Goal: Information Seeking & Learning: Learn about a topic

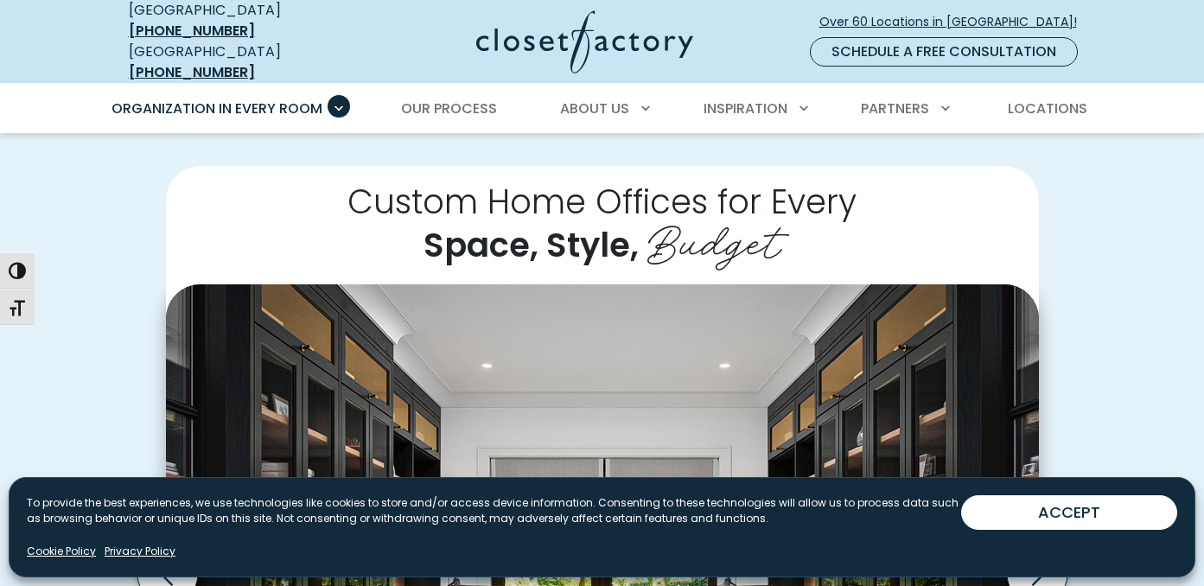
scroll to position [318, 0]
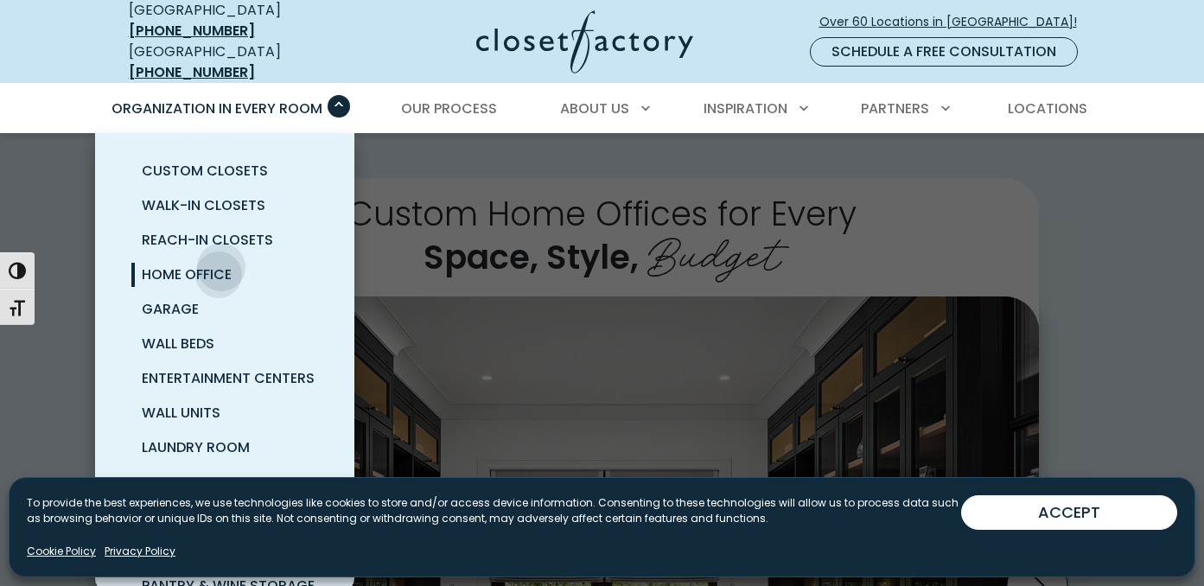
click at [221, 265] on span "Home Office" at bounding box center [187, 275] width 90 height 20
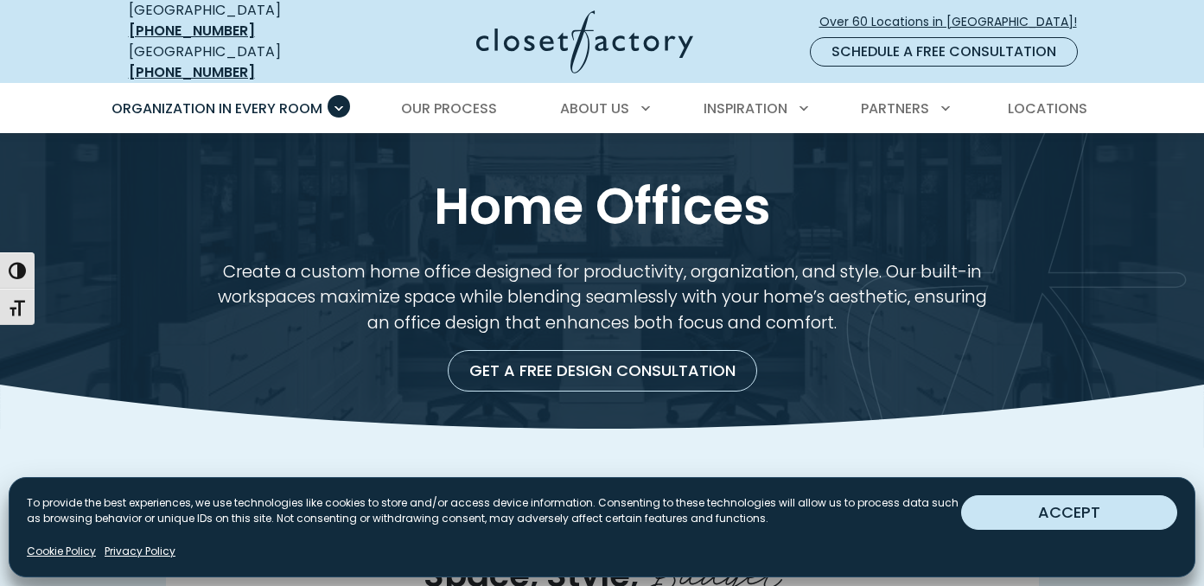
click at [995, 505] on button "ACCEPT" at bounding box center [1069, 512] width 216 height 35
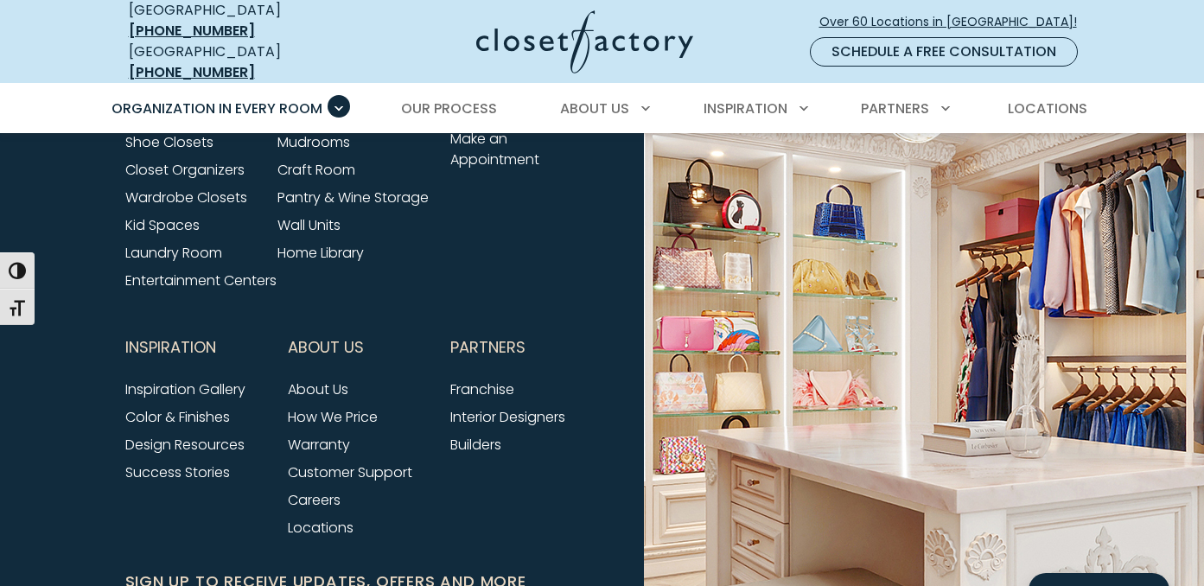
scroll to position [5731, 0]
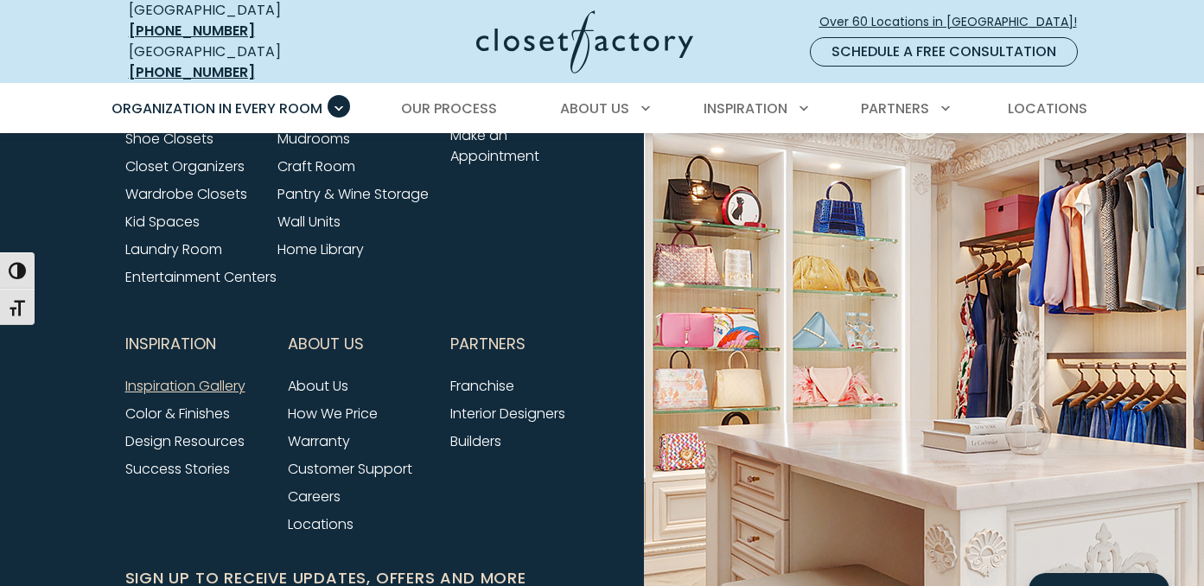
click at [226, 396] on link "Inspiration Gallery" at bounding box center [185, 386] width 120 height 20
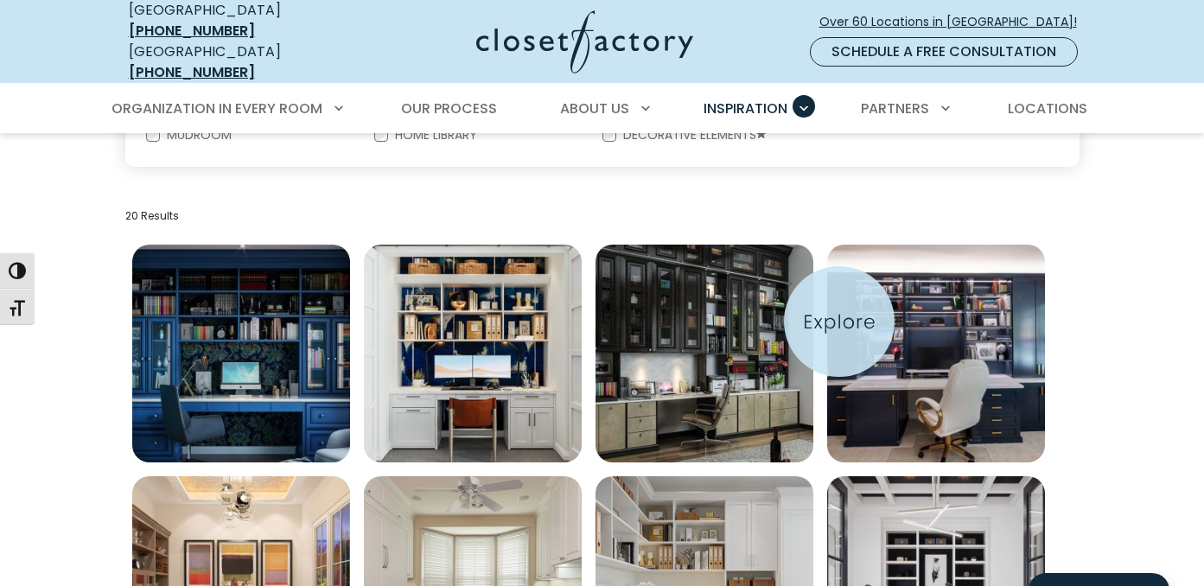
scroll to position [525, 0]
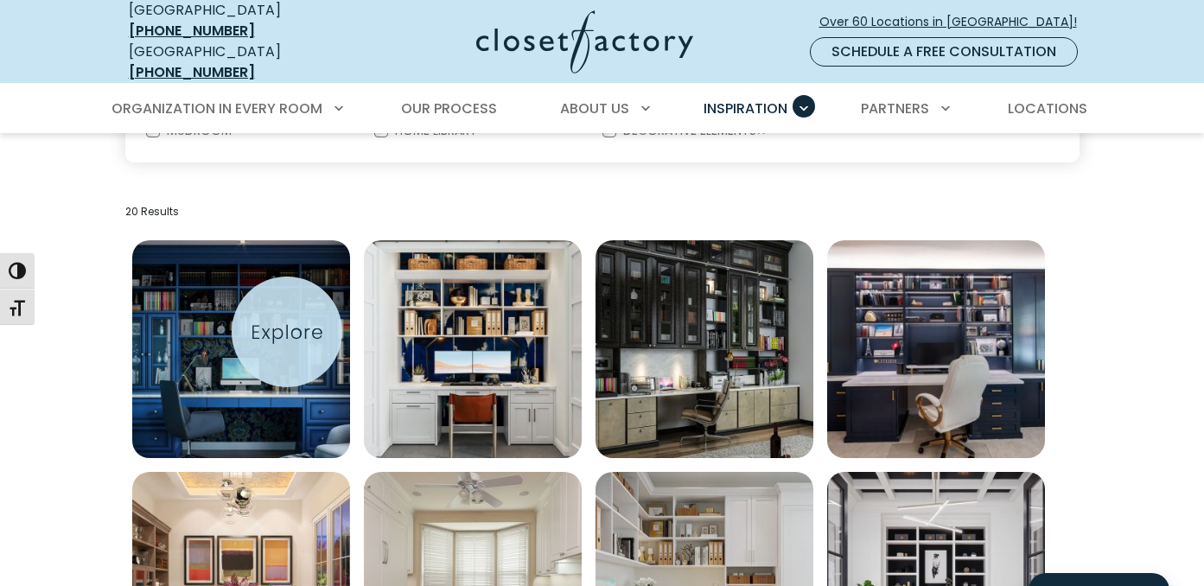
click at [287, 332] on img "Open inspiration gallery to preview enlarged image" at bounding box center [241, 349] width 218 height 218
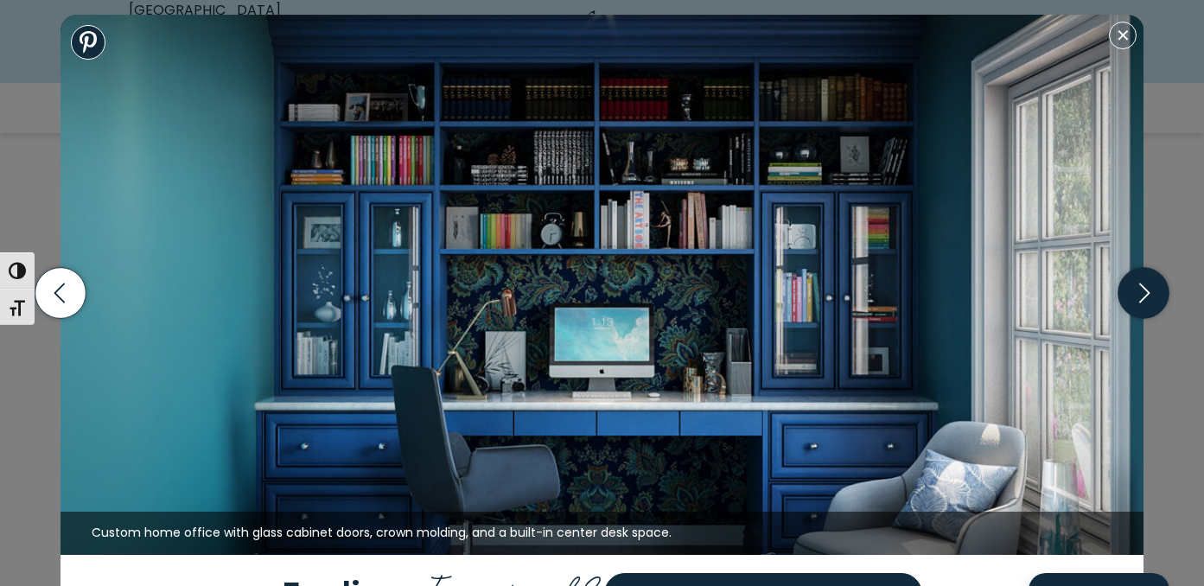
click at [1145, 295] on icon "button" at bounding box center [1144, 293] width 51 height 51
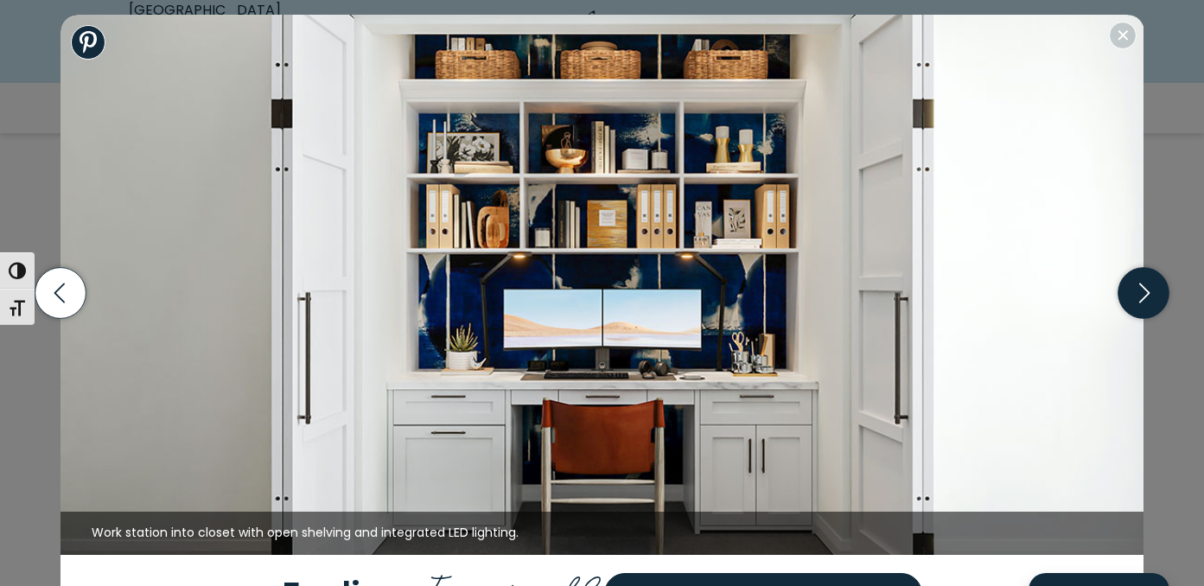
click at [1145, 295] on icon "button" at bounding box center [1144, 293] width 51 height 51
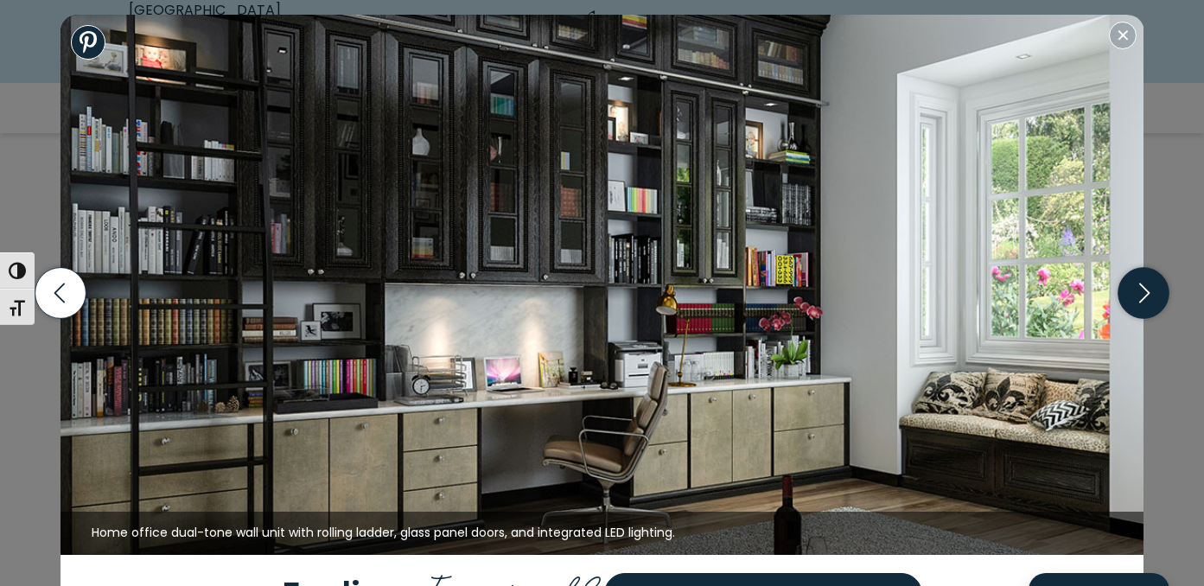
click at [1142, 293] on icon "button" at bounding box center [1144, 293] width 51 height 51
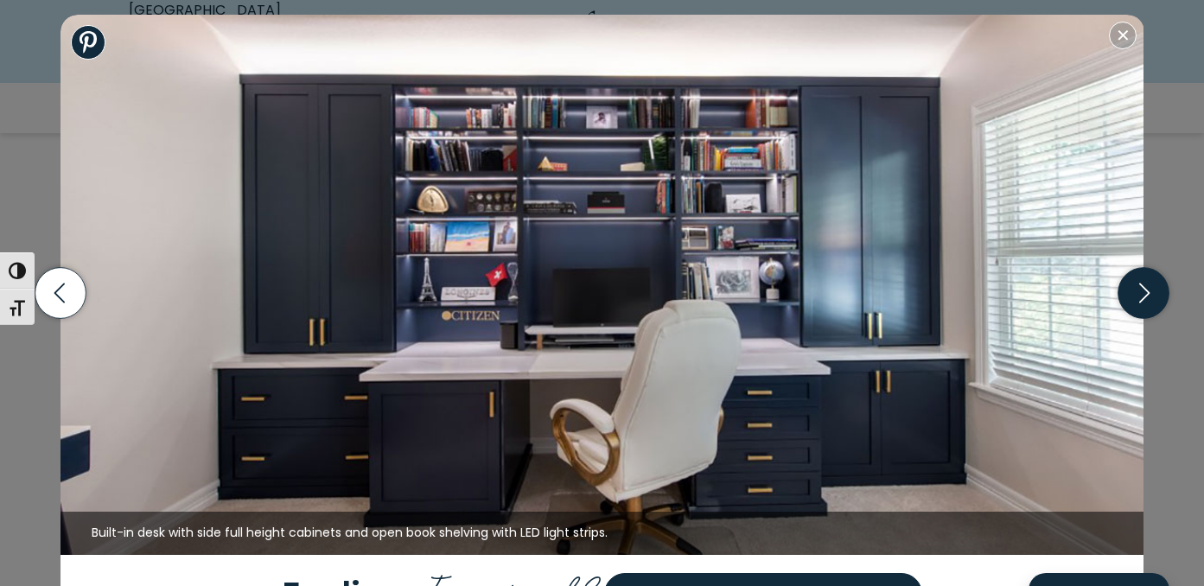
click at [1142, 293] on icon "button" at bounding box center [1144, 293] width 51 height 51
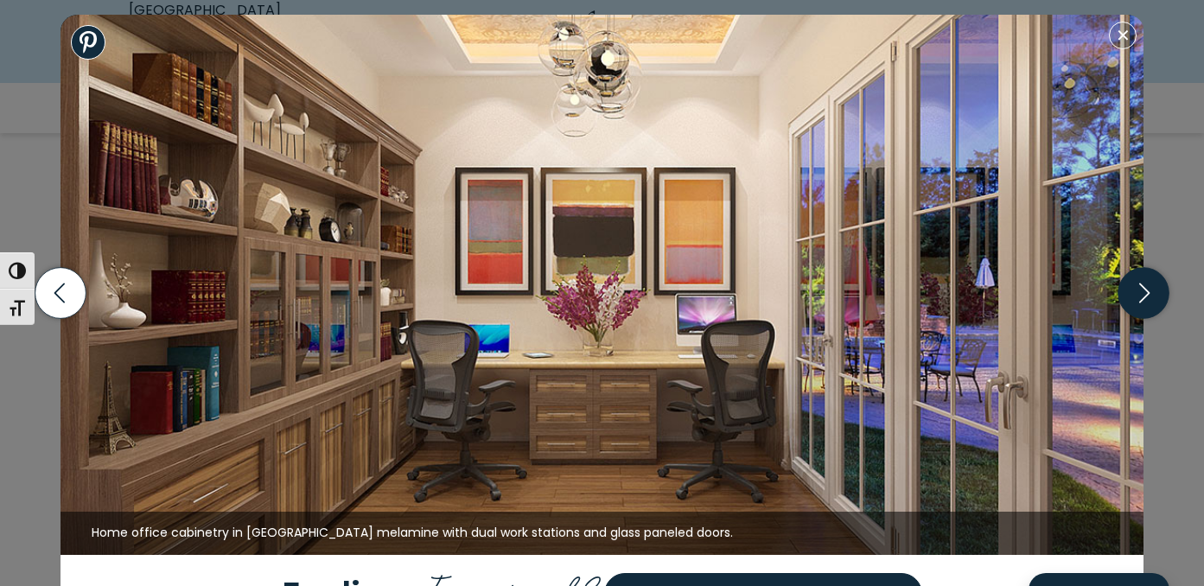
click at [1142, 293] on icon "button" at bounding box center [1144, 293] width 51 height 51
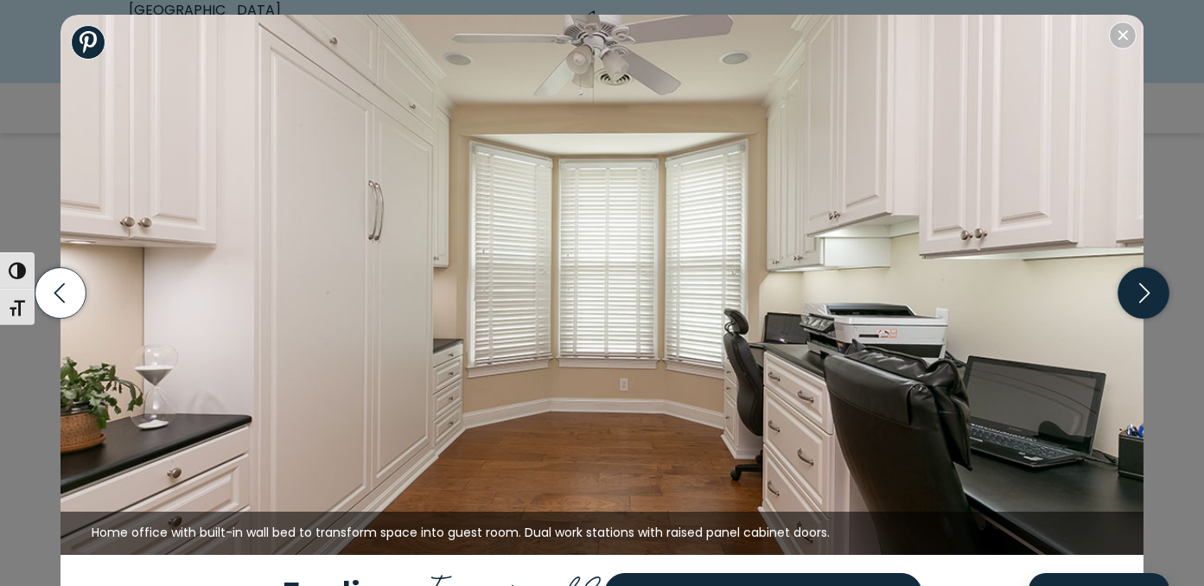
click at [1142, 293] on icon "button" at bounding box center [1144, 293] width 51 height 51
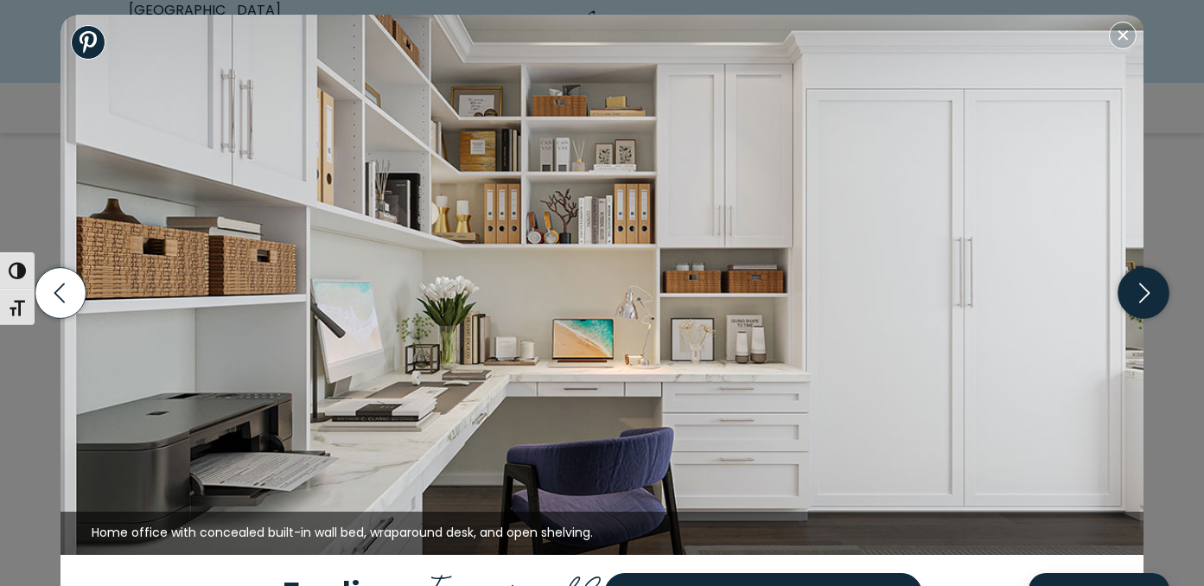
click at [1142, 293] on icon "button" at bounding box center [1144, 293] width 51 height 51
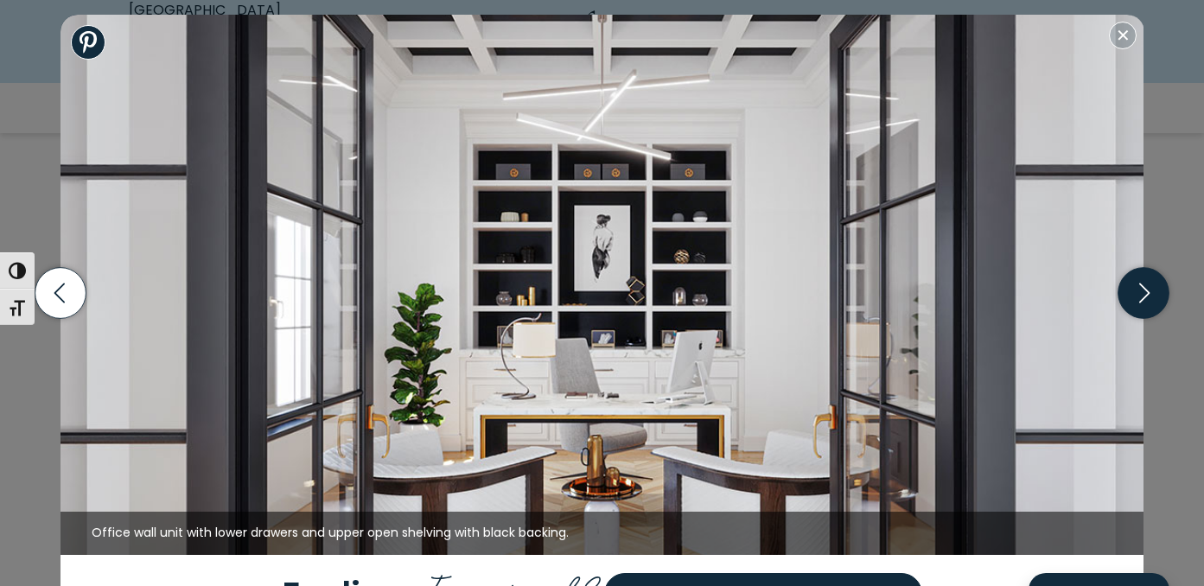
click at [1142, 293] on icon "button" at bounding box center [1144, 293] width 51 height 51
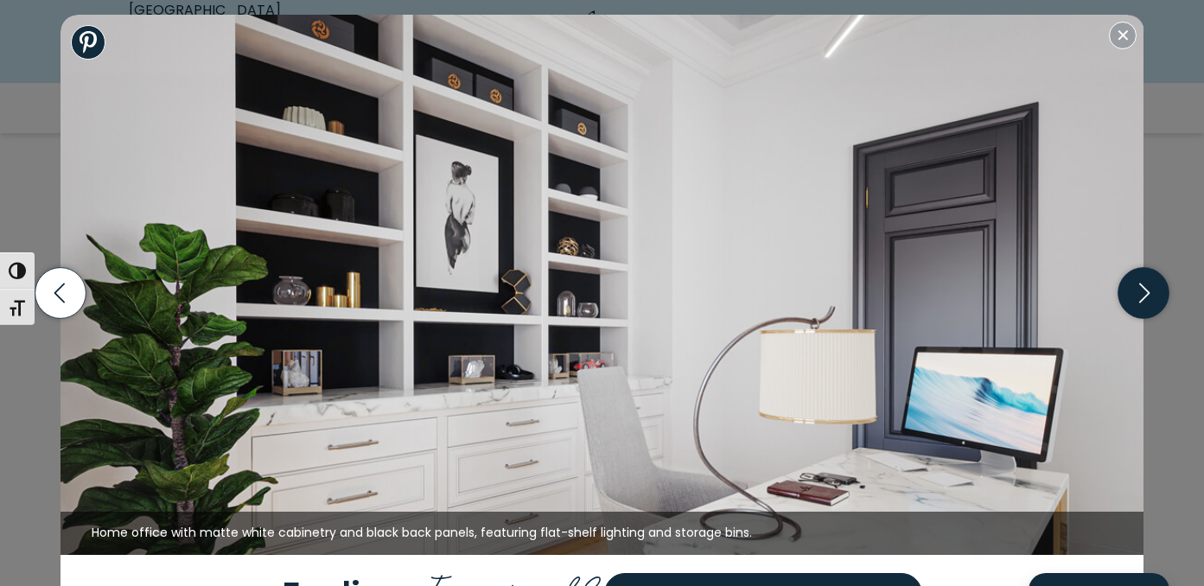
click at [1143, 294] on icon "button" at bounding box center [1144, 293] width 51 height 51
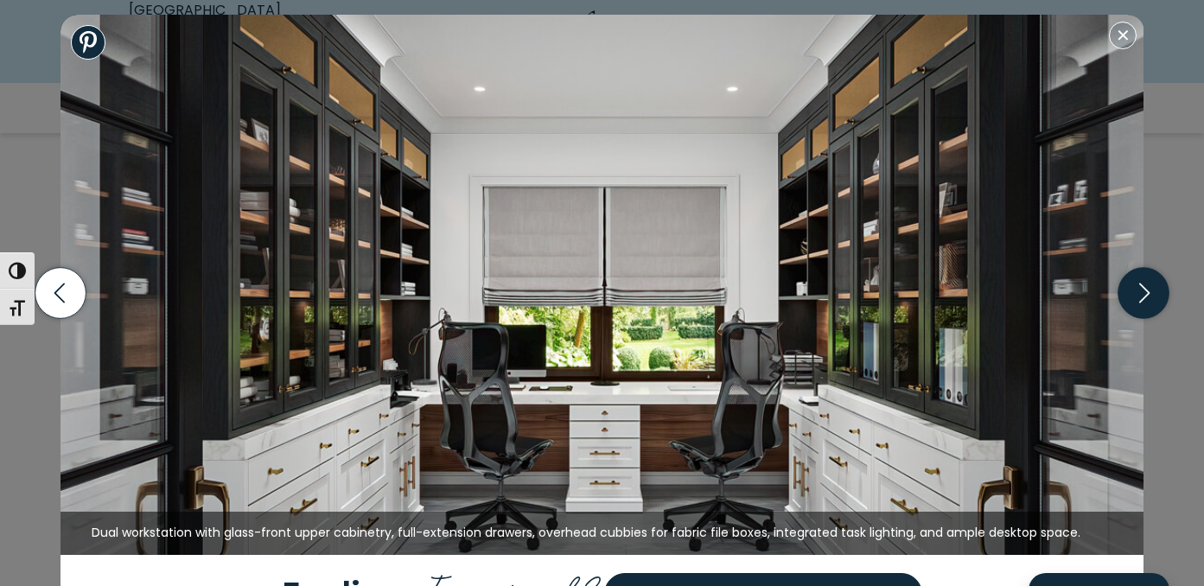
click at [1143, 294] on icon "button" at bounding box center [1144, 293] width 51 height 51
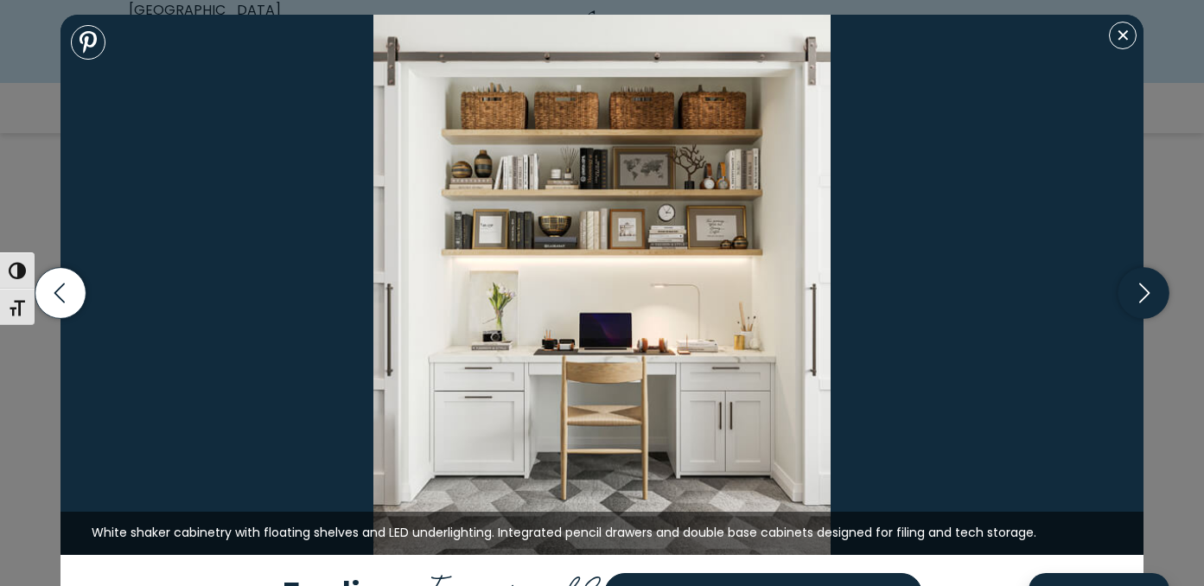
click at [1148, 283] on icon "button" at bounding box center [1144, 293] width 51 height 51
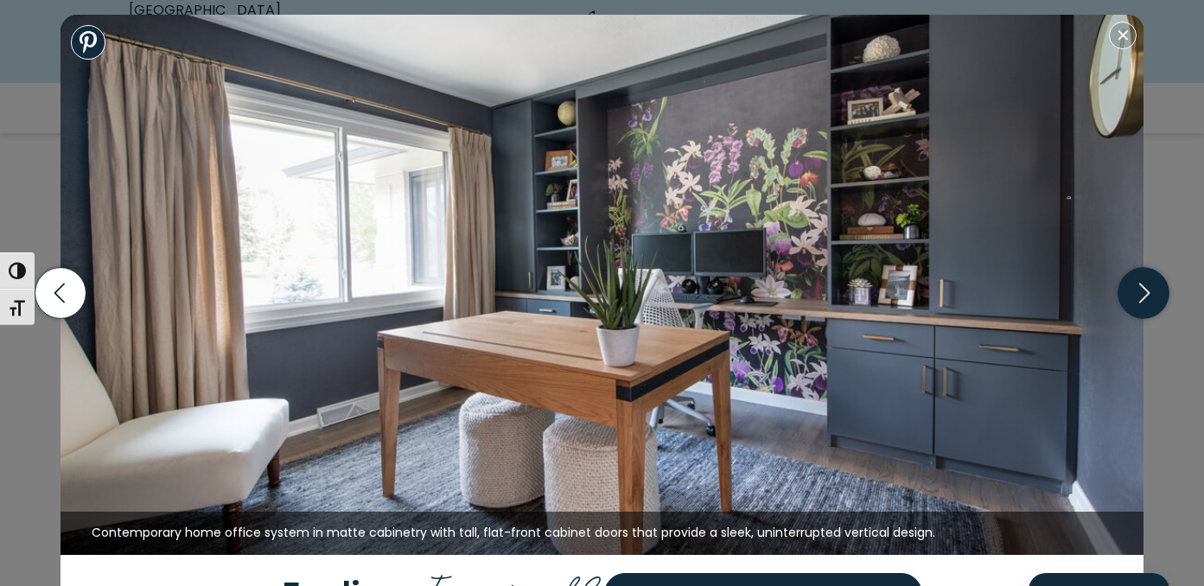
click at [1148, 283] on icon "button" at bounding box center [1144, 293] width 51 height 51
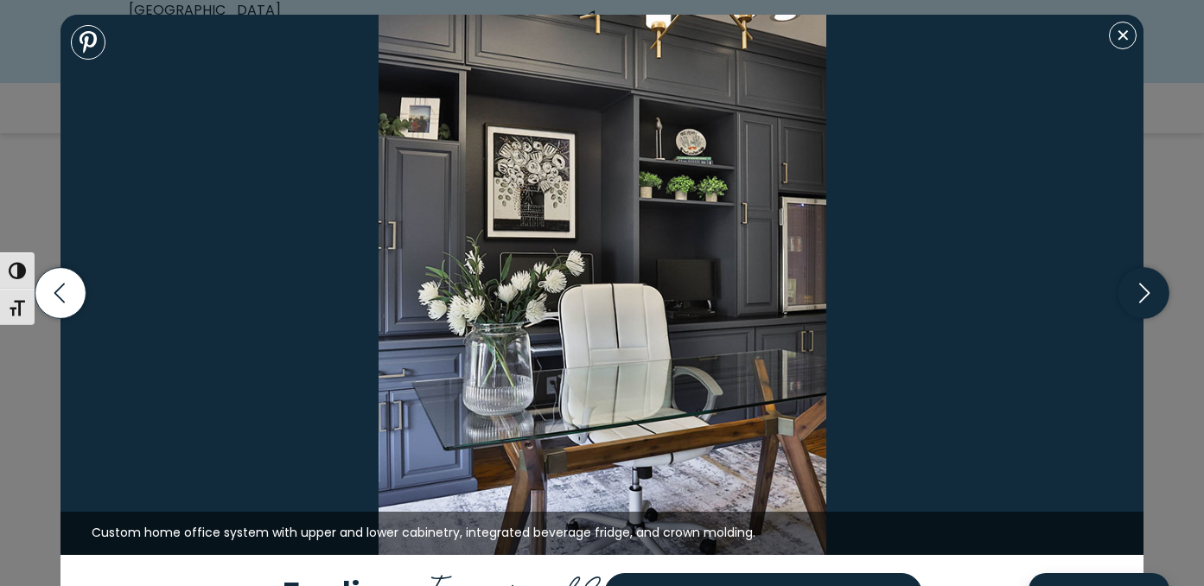
click at [1148, 283] on icon "button" at bounding box center [1144, 293] width 51 height 51
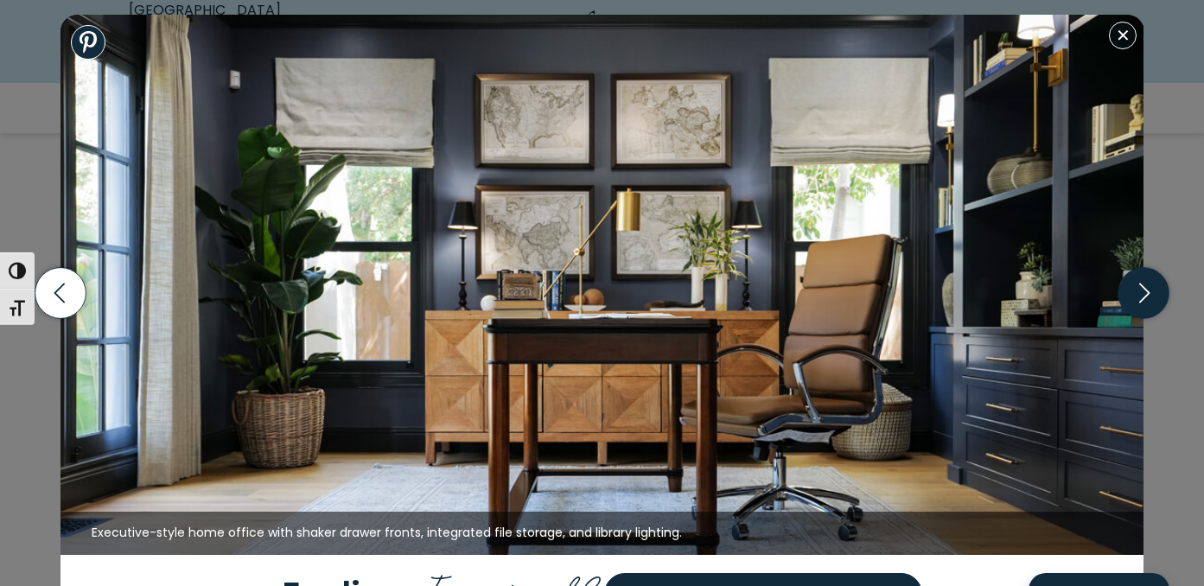
click at [1148, 283] on icon "button" at bounding box center [1144, 293] width 51 height 51
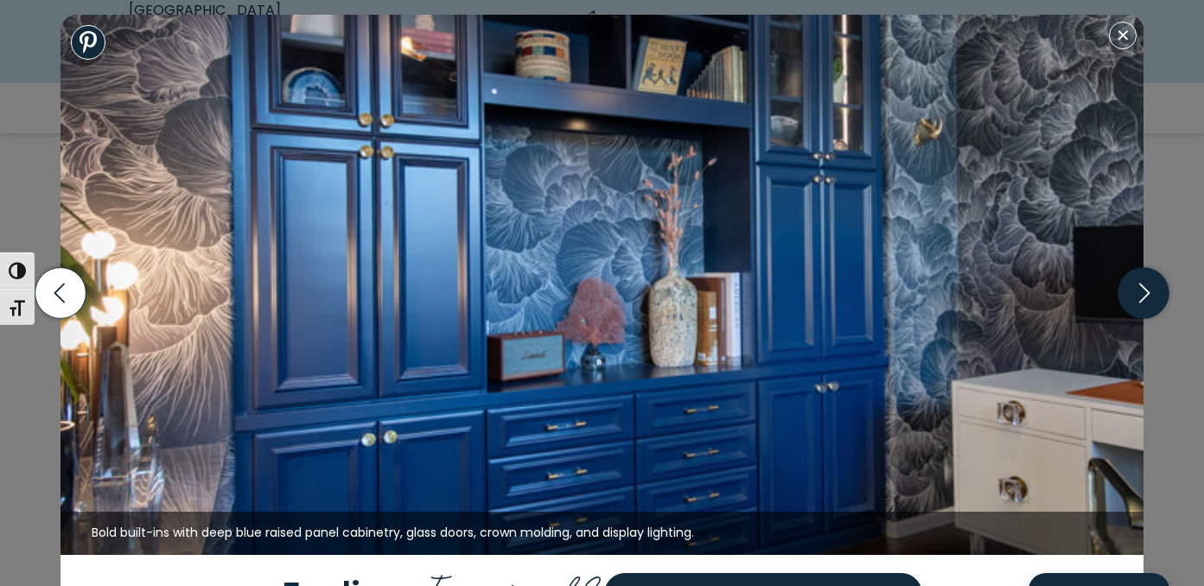
click at [1148, 283] on icon "button" at bounding box center [1144, 293] width 51 height 51
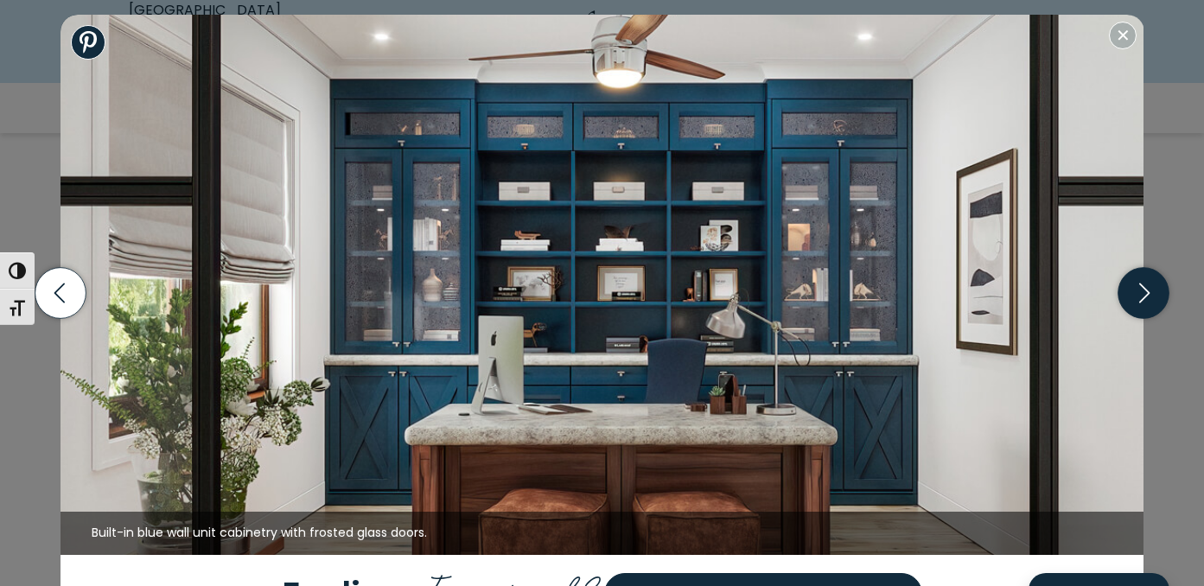
click at [1148, 283] on icon "button" at bounding box center [1144, 293] width 51 height 51
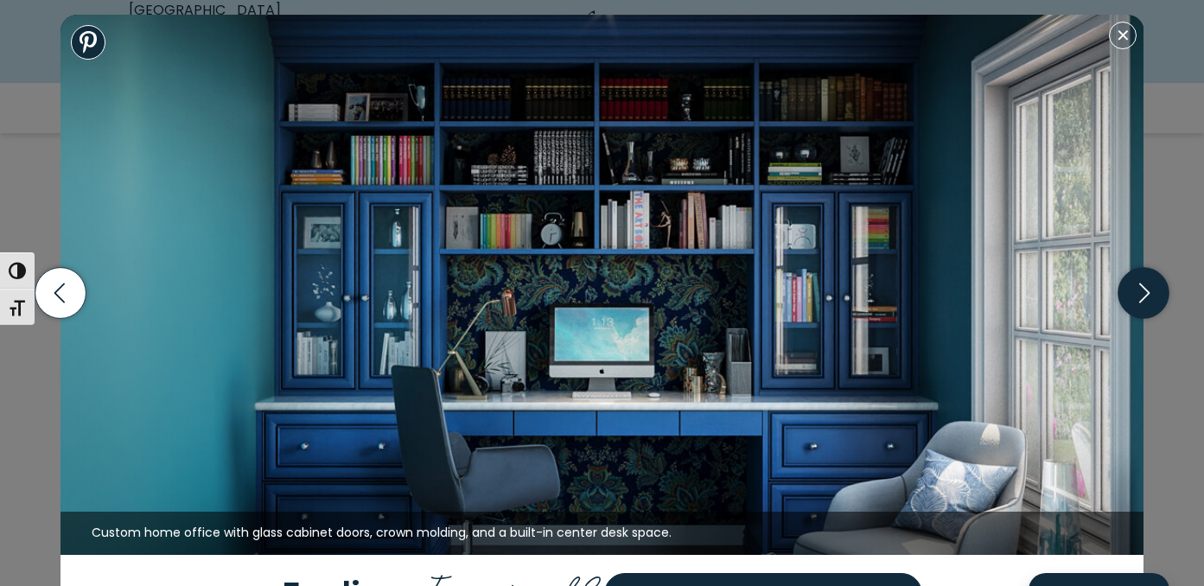
click at [1148, 283] on icon "button" at bounding box center [1144, 293] width 51 height 51
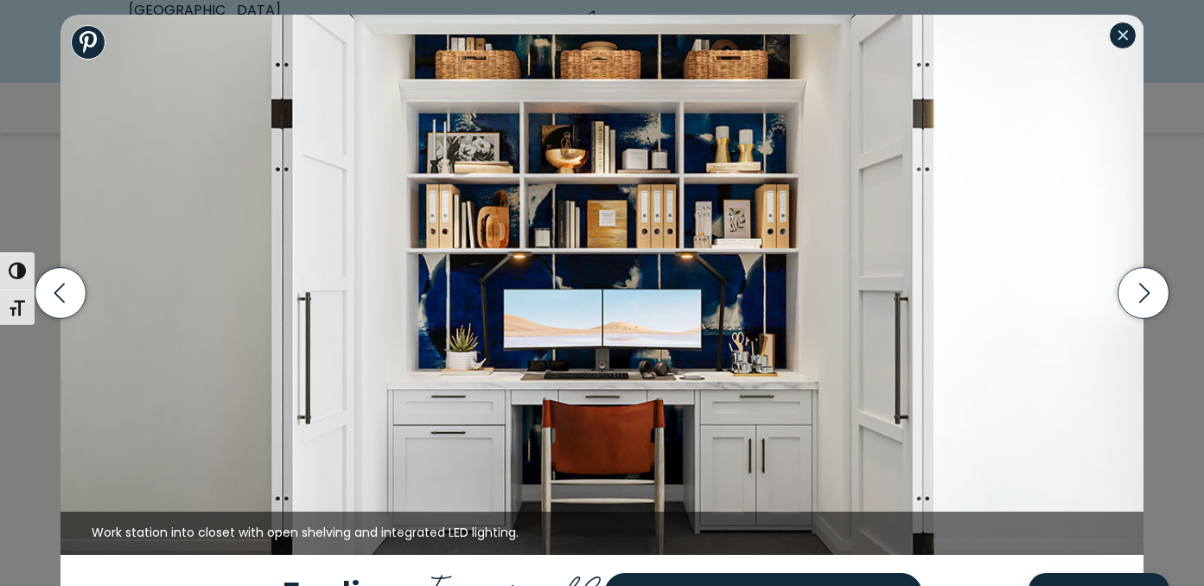
click at [1121, 45] on button "Close modal" at bounding box center [1123, 36] width 28 height 28
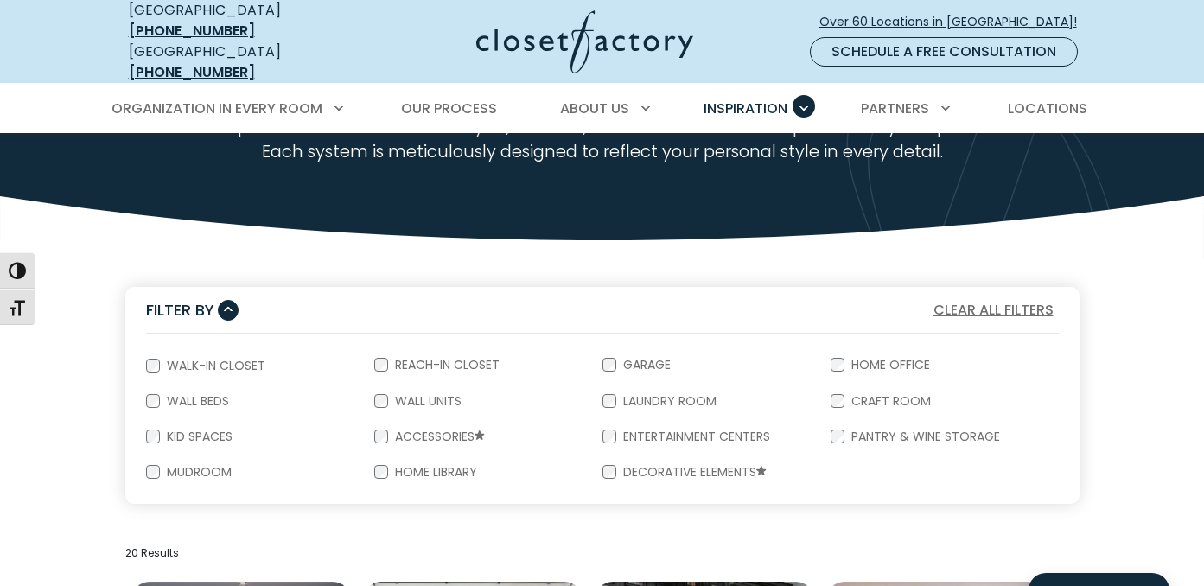
scroll to position [0, 0]
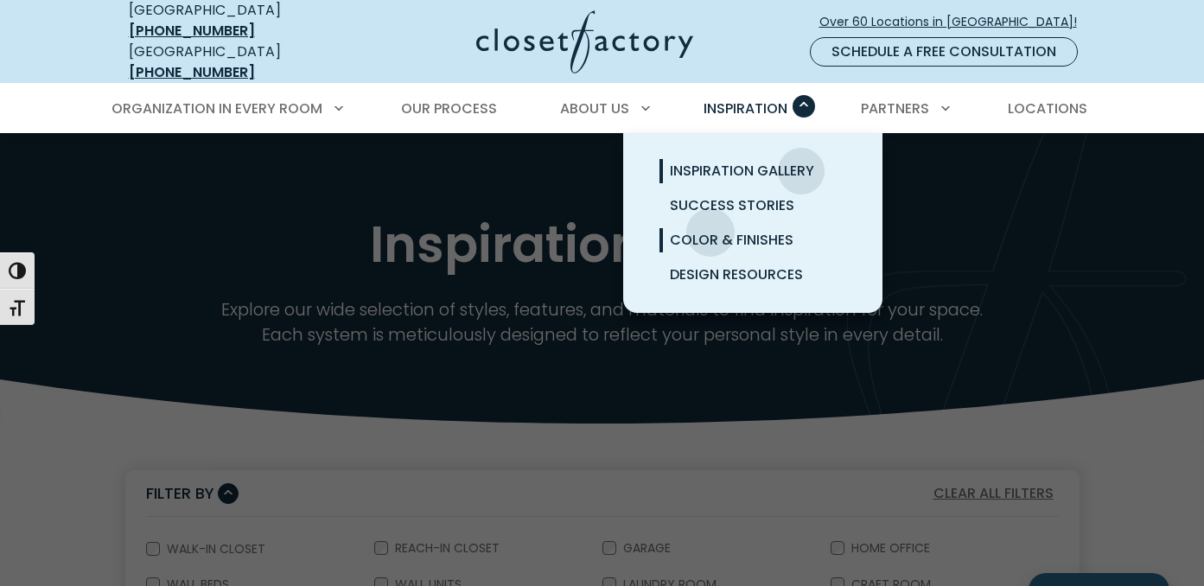
click at [711, 230] on span "Color & Finishes" at bounding box center [732, 240] width 124 height 20
